Goal: Transaction & Acquisition: Purchase product/service

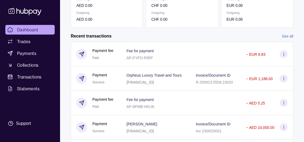
scroll to position [53, 0]
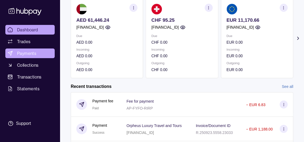
click at [32, 56] on span "Payments" at bounding box center [26, 53] width 19 height 6
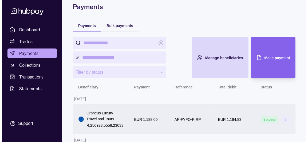
scroll to position [61, 0]
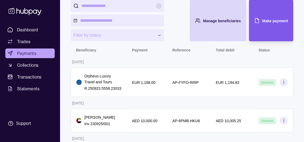
click at [268, 35] on div "Make payment" at bounding box center [268, 20] width 42 height 41
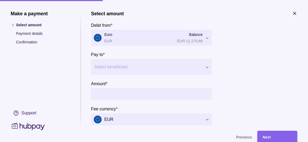
click at [126, 69] on div at bounding box center [148, 66] width 108 height 7
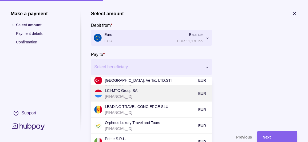
scroll to position [187, 0]
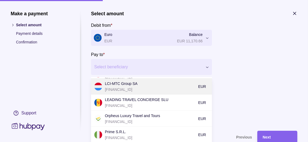
click at [135, 92] on p "[FINANCIAL_ID]" at bounding box center [150, 89] width 91 height 6
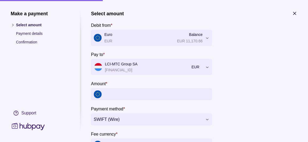
click at [174, 100] on input "Amount *" at bounding box center [156, 94] width 105 height 12
click at [179, 100] on input "Amount *" at bounding box center [156, 94] width 105 height 12
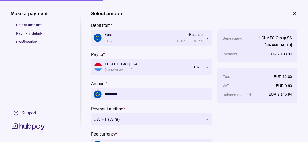
type input "********"
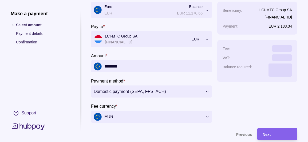
scroll to position [51, 0]
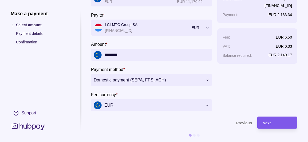
click at [280, 119] on div "Next" at bounding box center [277, 122] width 29 height 6
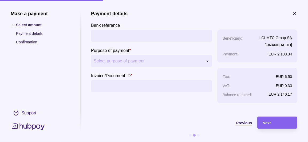
scroll to position [0, 0]
click at [108, 33] on input "Bank reference" at bounding box center [152, 36] width 116 height 12
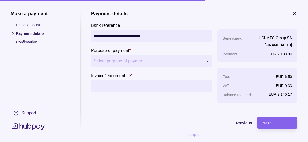
type input "**********"
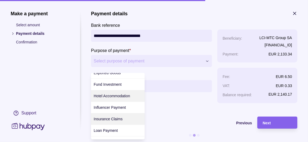
scroll to position [80, 0]
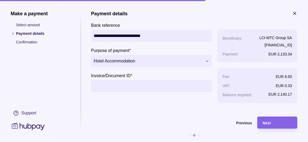
click at [114, 88] on input "Invoice/Document ID *" at bounding box center [152, 86] width 116 height 12
type input "**********"
click at [276, 122] on div "Next" at bounding box center [277, 122] width 29 height 6
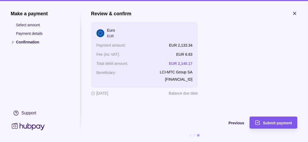
click at [284, 123] on span "Submit payment" at bounding box center [277, 123] width 29 height 4
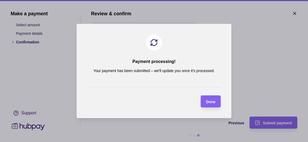
click at [210, 103] on span "Done" at bounding box center [210, 101] width 9 height 4
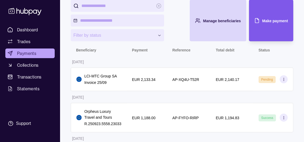
click at [272, 23] on span "Make payment" at bounding box center [276, 21] width 26 height 4
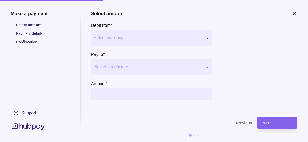
click at [138, 66] on div "Select beneficiary" at bounding box center [147, 67] width 112 height 9
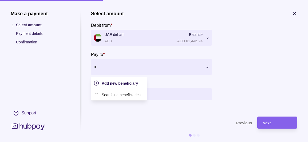
type input "**"
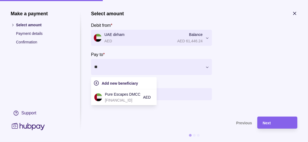
click at [141, 97] on p "Pure Escapes DMCC" at bounding box center [123, 94] width 36 height 6
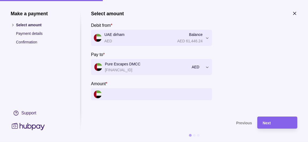
click at [138, 100] on input "Amount *" at bounding box center [156, 94] width 105 height 12
click at [137, 100] on input "Amount *" at bounding box center [156, 94] width 105 height 12
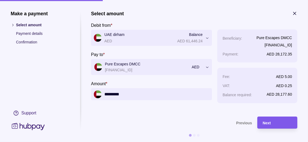
type input "*********"
click at [274, 125] on div "Next" at bounding box center [277, 122] width 29 height 6
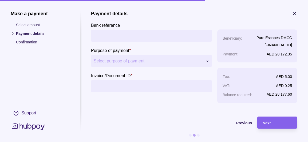
click at [134, 39] on input "Bank reference" at bounding box center [152, 36] width 116 height 12
type input "**********"
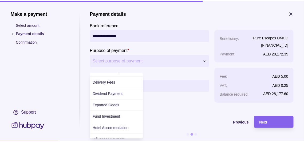
scroll to position [53, 0]
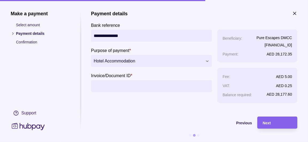
click at [117, 88] on input "Invoice/Document ID *" at bounding box center [152, 86] width 116 height 12
type input "**********"
click at [266, 122] on span "Next" at bounding box center [267, 123] width 8 height 4
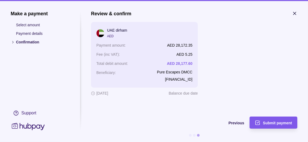
click at [271, 121] on span "Submit payment" at bounding box center [277, 123] width 29 height 4
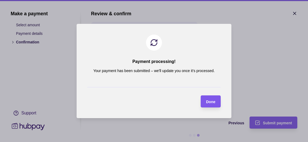
click at [215, 104] on span "Done" at bounding box center [210, 101] width 9 height 4
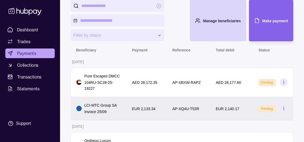
scroll to position [88, 0]
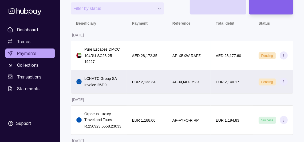
click at [247, 85] on div "EUR 2,140.17" at bounding box center [232, 81] width 32 height 6
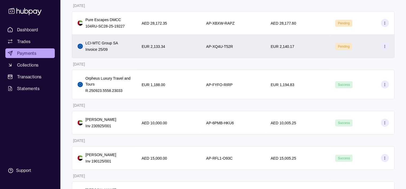
drag, startPoint x: 308, startPoint y: 0, endPoint x: 187, endPoint y: 56, distance: 133.4
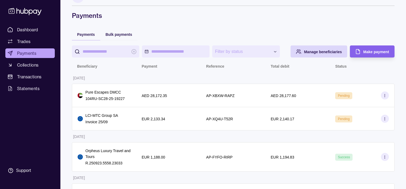
scroll to position [0, 0]
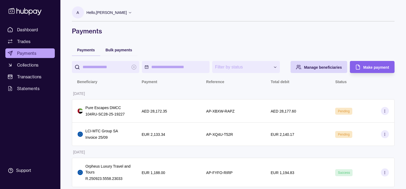
click at [304, 138] on div "Pending" at bounding box center [361, 134] width 53 height 8
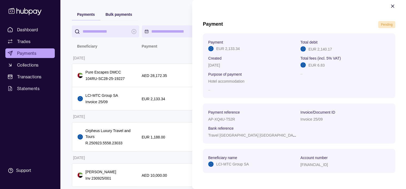
scroll to position [27, 0]
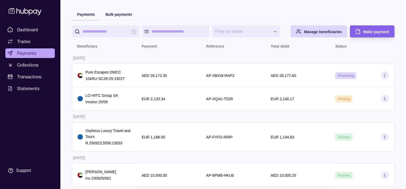
click at [304, 79] on div "Processing" at bounding box center [361, 75] width 53 height 8
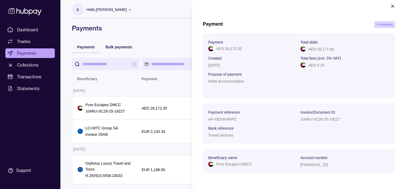
scroll to position [0, 0]
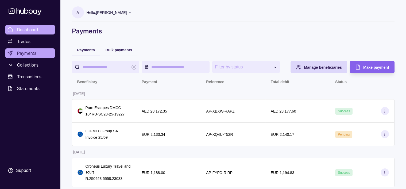
click at [34, 33] on span "Dashboard" at bounding box center [27, 29] width 21 height 6
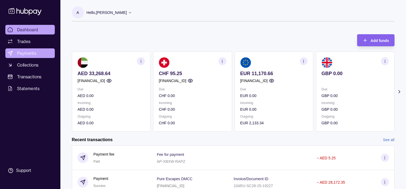
click at [29, 56] on span "Payments" at bounding box center [26, 53] width 19 height 6
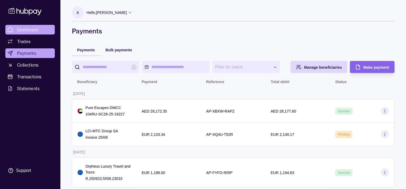
click at [34, 33] on span "Dashboard" at bounding box center [27, 29] width 21 height 6
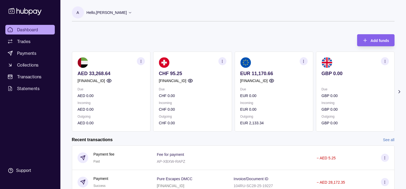
click at [132, 11] on div "Hello, [PERSON_NAME]" at bounding box center [110, 12] width 46 height 11
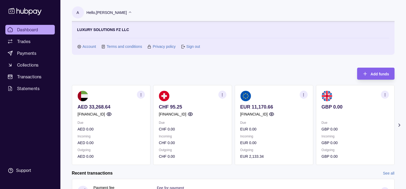
click at [191, 47] on link "Sign out" at bounding box center [193, 47] width 14 height 6
drag, startPoint x: 185, startPoint y: 48, endPoint x: 192, endPoint y: 48, distance: 7.5
click at [185, 48] on icon at bounding box center [183, 47] width 4 height 4
click at [195, 47] on link "Sign out" at bounding box center [193, 47] width 14 height 6
